Goal: Communication & Community: Participate in discussion

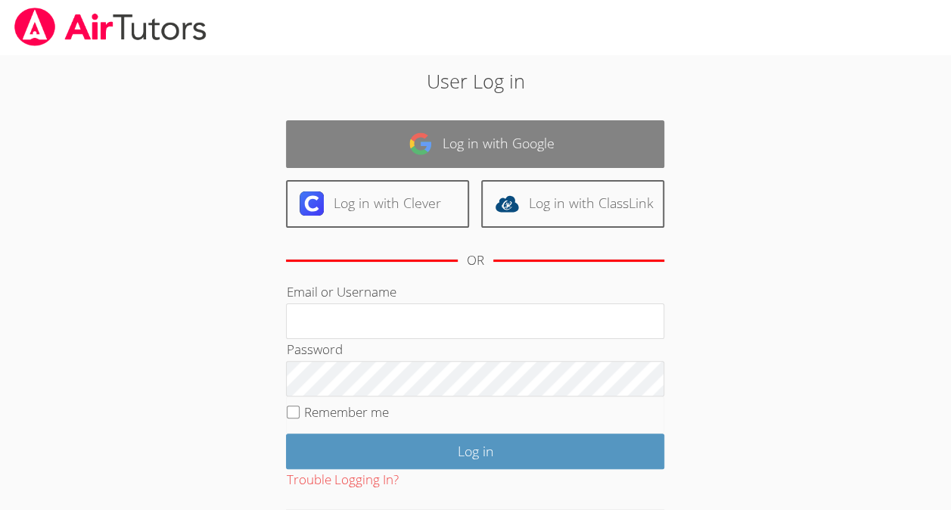
click at [359, 140] on link "Log in with Google" at bounding box center [475, 144] width 378 height 48
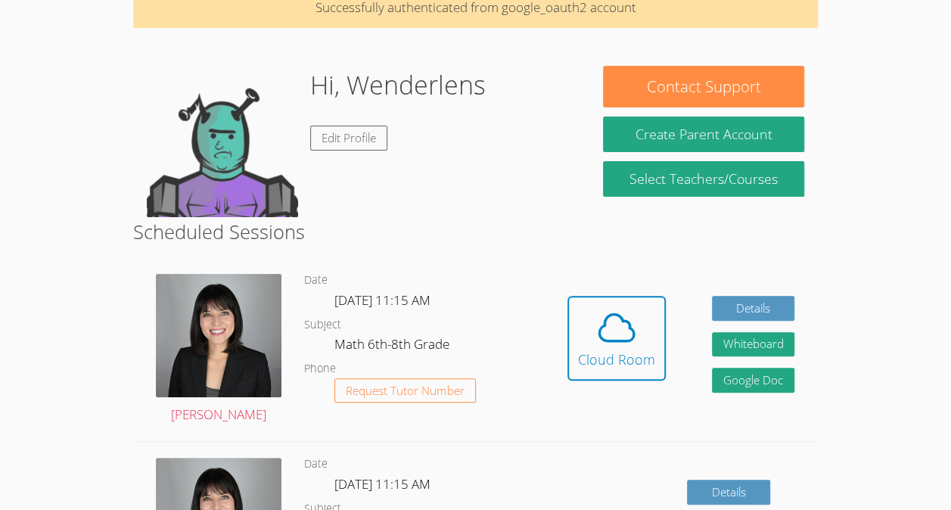
scroll to position [85, 0]
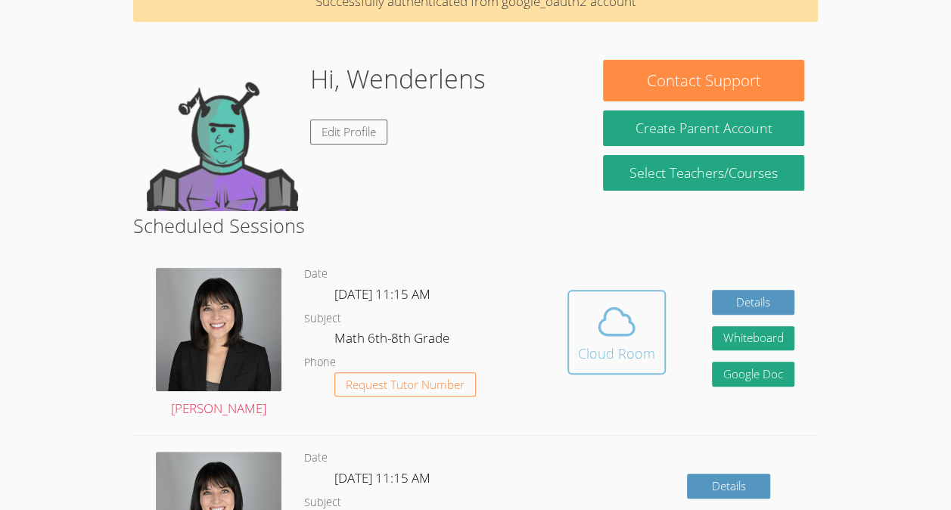
click at [622, 368] on button "Cloud Room" at bounding box center [616, 332] width 98 height 85
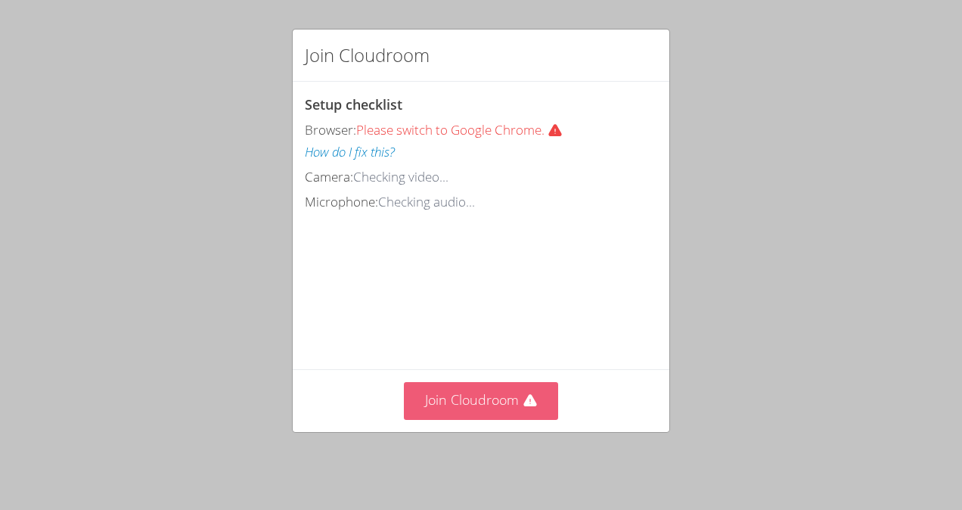
click at [433, 419] on button "Join Cloudroom" at bounding box center [481, 400] width 155 height 37
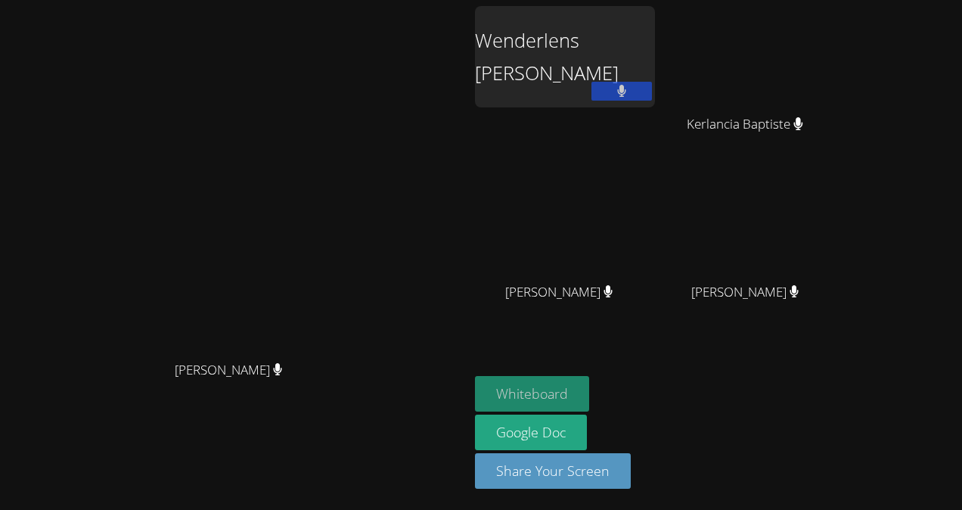
drag, startPoint x: 635, startPoint y: 384, endPoint x: 608, endPoint y: 391, distance: 28.8
drag, startPoint x: 608, startPoint y: 391, endPoint x: 785, endPoint y: 439, distance: 184.1
click at [785, 439] on div "Whiteboard Google Doc Share Your Screen" at bounding box center [658, 438] width 366 height 125
click at [589, 386] on button "Whiteboard" at bounding box center [532, 394] width 114 height 36
click at [623, 45] on div "Wenderlens Demosthene" at bounding box center [565, 56] width 180 height 101
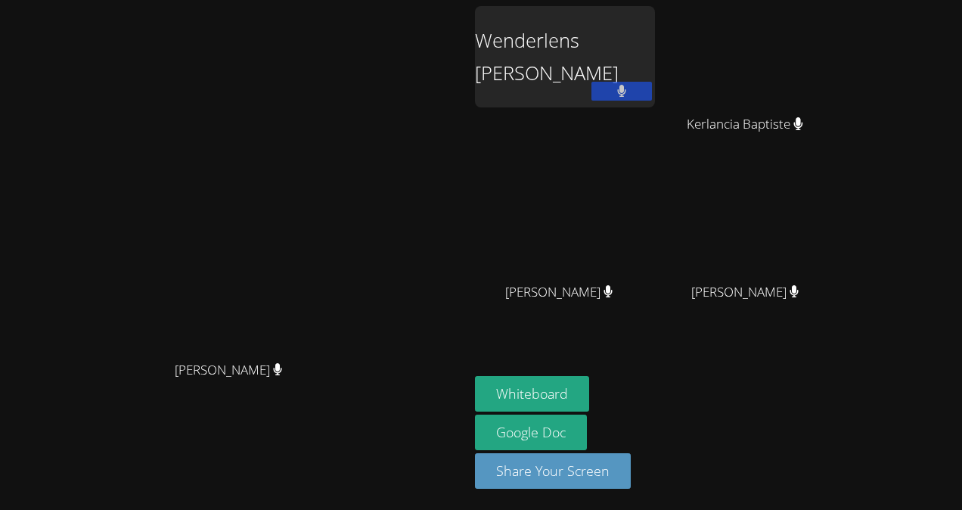
click at [655, 57] on div "Wenderlens Demosthene" at bounding box center [565, 56] width 180 height 101
click at [651, 47] on div "Wenderlens Demosthene" at bounding box center [565, 56] width 180 height 101
drag, startPoint x: 651, startPoint y: 47, endPoint x: 800, endPoint y: 191, distance: 206.5
click at [800, 191] on div "Wenderlens Demosthene Kerlancia Baptiste Kerlancia Baptiste Jestin Chery Jestin…" at bounding box center [658, 171] width 366 height 330
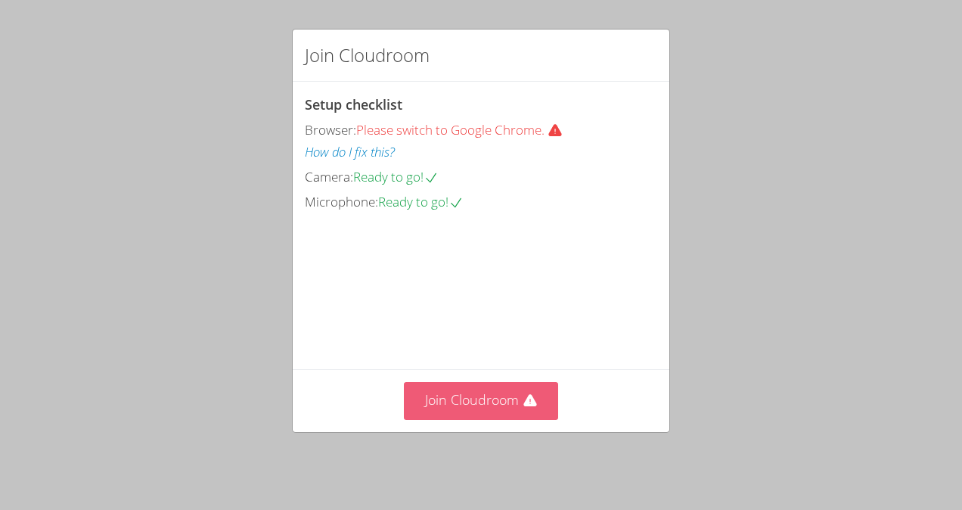
click at [468, 404] on button "Join Cloudroom" at bounding box center [481, 400] width 155 height 37
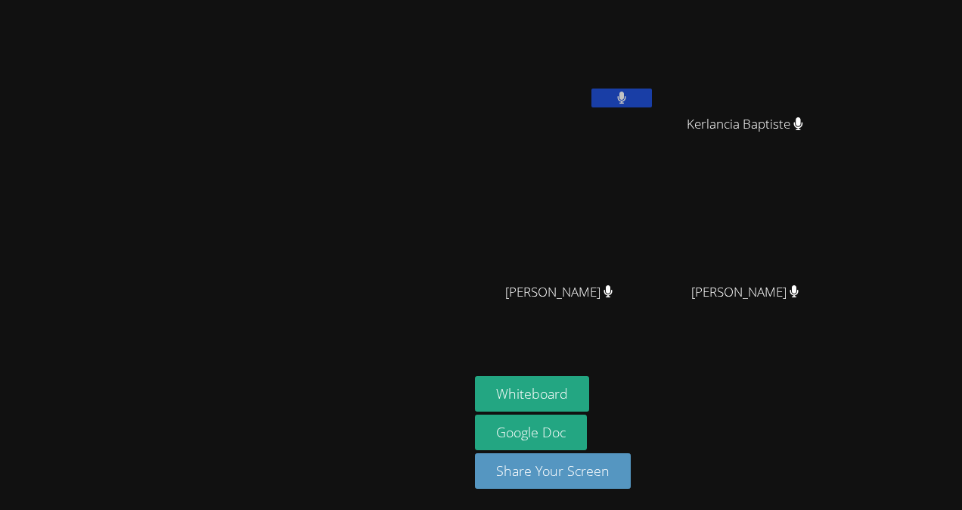
click at [841, 145] on div "Kerlancia Baptiste" at bounding box center [751, 137] width 180 height 61
click at [619, 104] on icon at bounding box center [622, 98] width 16 height 13
click at [623, 88] on video at bounding box center [565, 56] width 180 height 101
click at [599, 92] on button at bounding box center [622, 98] width 61 height 19
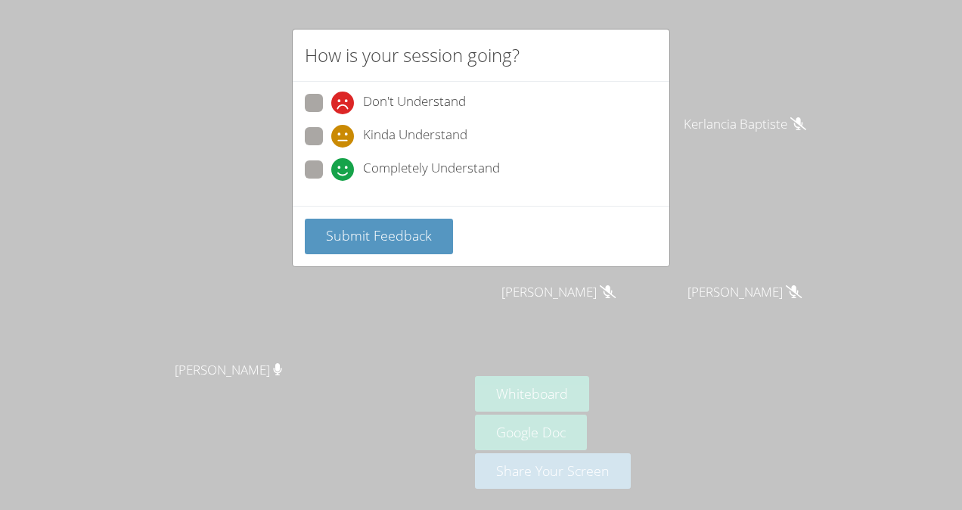
click at [446, 156] on div "Don't Understand Kinda Understand Completely Understand" at bounding box center [481, 141] width 353 height 94
click at [415, 169] on span "Completely Understand" at bounding box center [431, 169] width 137 height 23
click at [344, 169] on input "Completely Understand" at bounding box center [337, 166] width 13 height 13
radio input "true"
click at [390, 220] on button "Submit Feedback" at bounding box center [379, 237] width 148 height 36
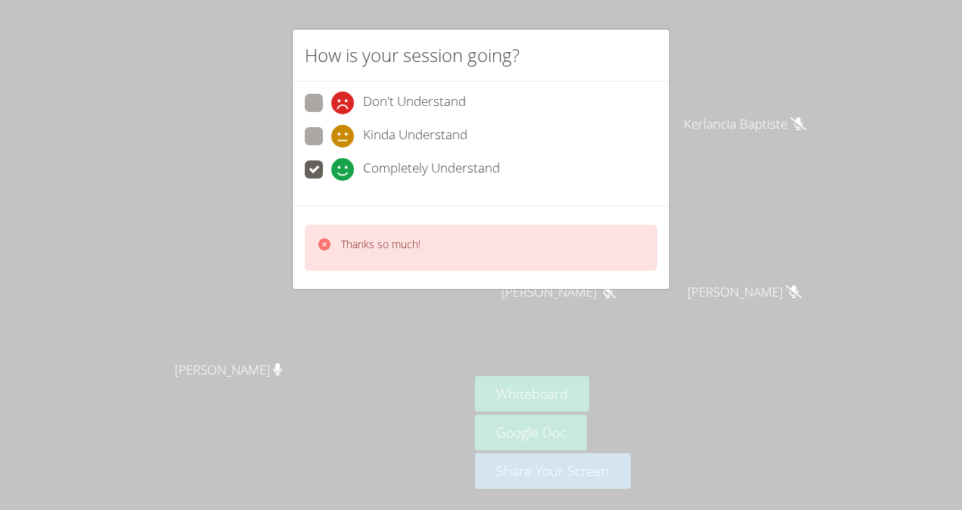
click at [401, 229] on div "Thanks so much!" at bounding box center [481, 248] width 353 height 46
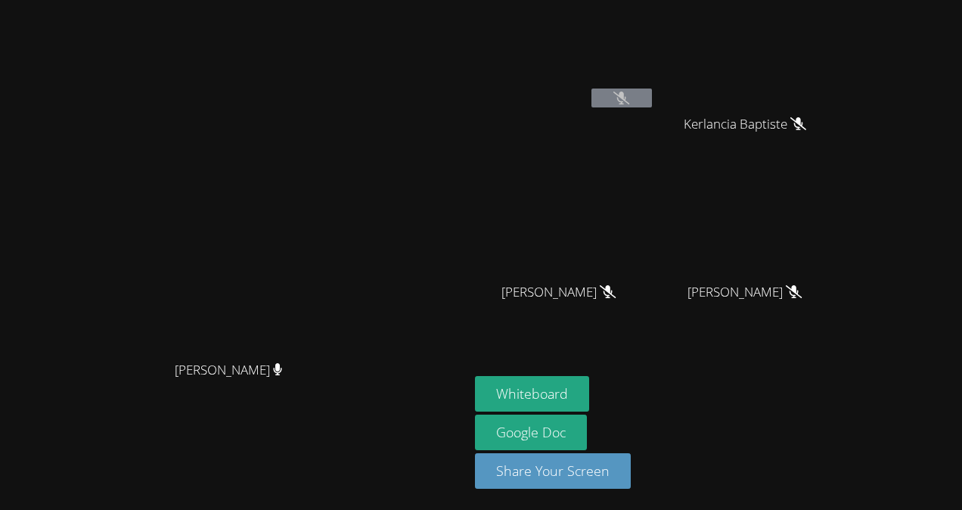
click at [626, 101] on button at bounding box center [622, 98] width 61 height 19
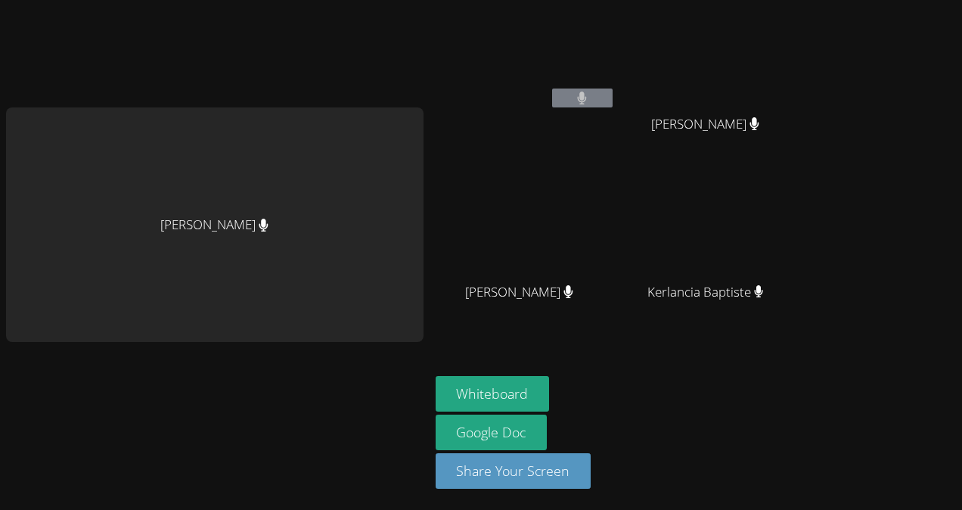
click at [900, 110] on div "Kirsten Marino Wenderlens Demosthene Hansley Bonhomme Hansley Bonhomme Jestin C…" at bounding box center [481, 255] width 962 height 510
click at [887, 98] on div "Kirsten Marino Wenderlens Demosthene Hansley Bonhomme Hansley Bonhomme Jestin C…" at bounding box center [481, 255] width 962 height 510
click at [602, 89] on button at bounding box center [582, 98] width 61 height 19
click at [611, 104] on video at bounding box center [526, 56] width 180 height 101
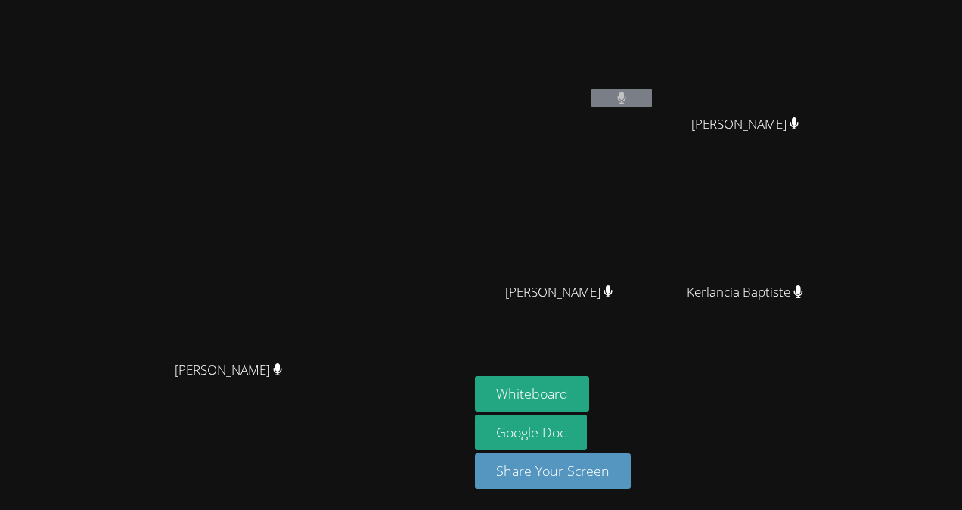
click at [655, 73] on video at bounding box center [565, 56] width 180 height 101
click at [652, 91] on button at bounding box center [622, 98] width 61 height 19
click at [42, 414] on div "[PERSON_NAME]" at bounding box center [234, 383] width 457 height 61
click at [98, 460] on div "Kirsten Marino Kirsten Marino" at bounding box center [234, 255] width 457 height 498
click at [98, 474] on div "Kirsten Marino Kirsten Marino" at bounding box center [234, 255] width 457 height 498
